Goal: Find contact information: Find contact information

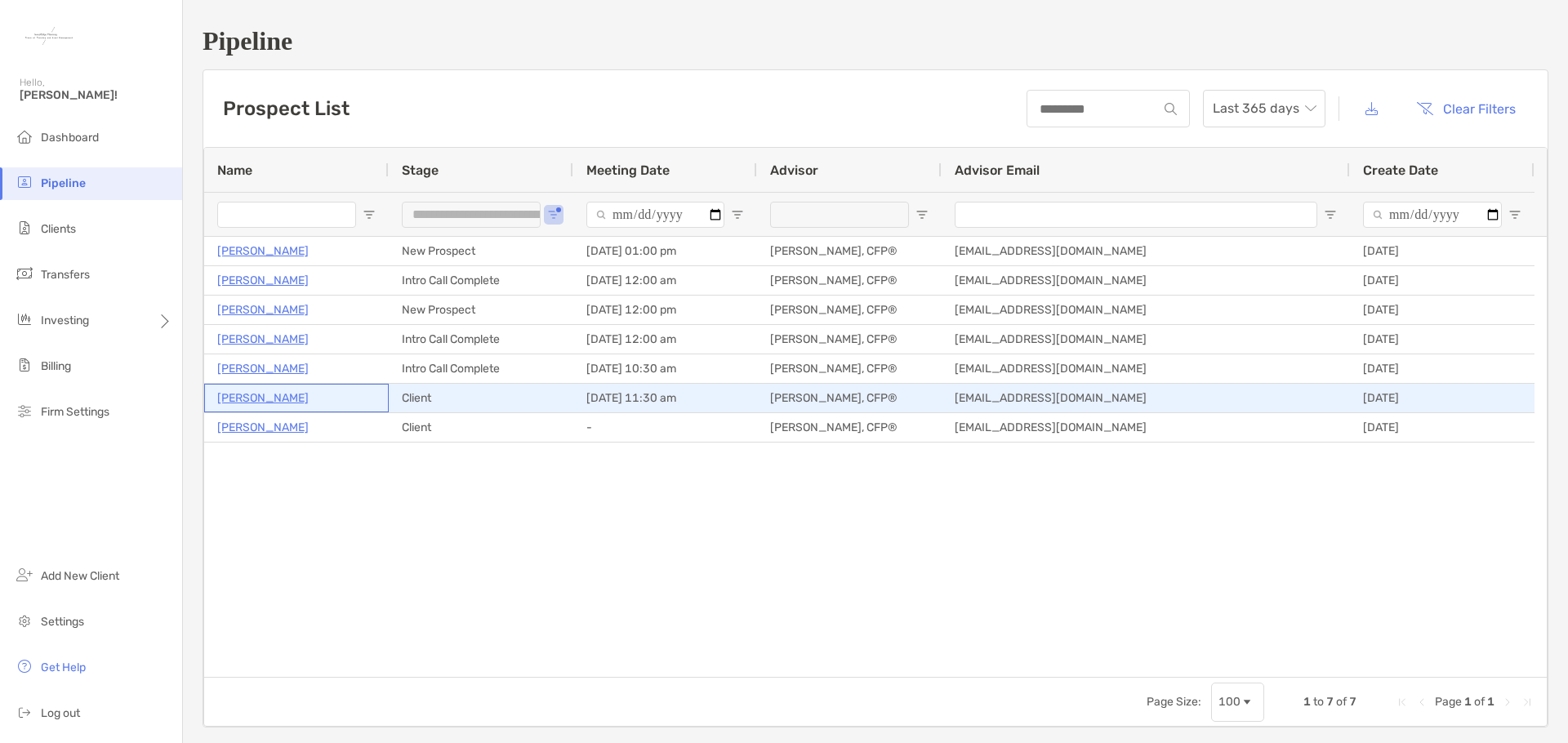
click at [248, 401] on p "[PERSON_NAME]" at bounding box center [263, 397] width 92 height 20
click at [267, 391] on p "[PERSON_NAME]" at bounding box center [263, 397] width 92 height 20
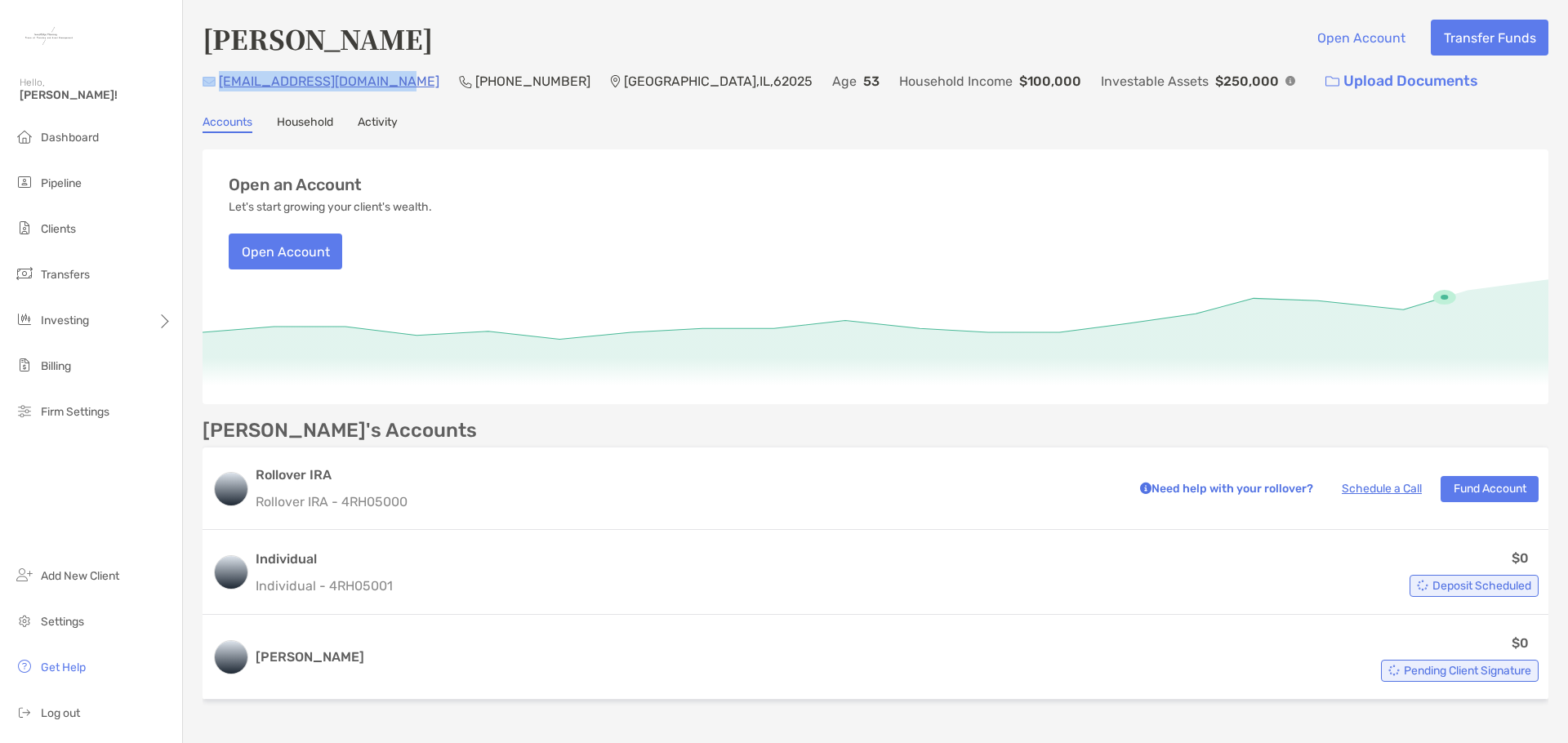
drag, startPoint x: 392, startPoint y: 80, endPoint x: 213, endPoint y: 80, distance: 179.0
click at [213, 80] on div "[EMAIL_ADDRESS][DOMAIN_NAME] (385) 216-[GEOGRAPHIC_DATA] Age [DEMOGRAPHIC_DATA]…" at bounding box center [875, 81] width 1346 height 35
copy div "[EMAIL_ADDRESS][DOMAIN_NAME]"
click at [406, 103] on div "[PERSON_NAME] Open Account Transfer Funds [EMAIL_ADDRESS][DOMAIN_NAME] (385) 21…" at bounding box center [875, 363] width 1385 height 726
drag, startPoint x: 390, startPoint y: 85, endPoint x: 220, endPoint y: 85, distance: 170.0
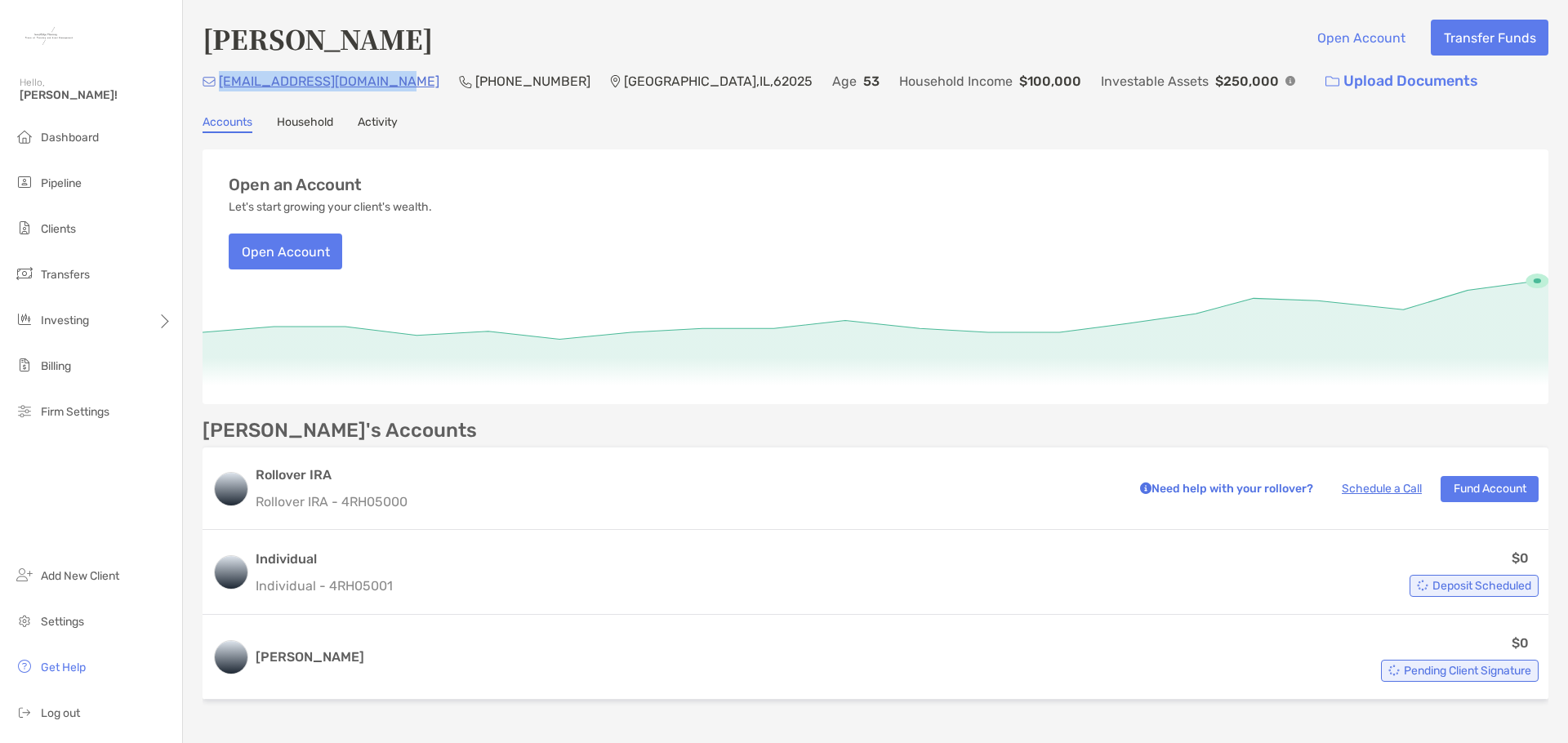
click at [220, 85] on div "jessicaalford40@gmail.com (385) 216-3955 Edwardsville , IL , 62025 Age 53 House…" at bounding box center [875, 81] width 1346 height 35
copy p "[EMAIL_ADDRESS][DOMAIN_NAME]"
